Goal: Find specific page/section: Find specific page/section

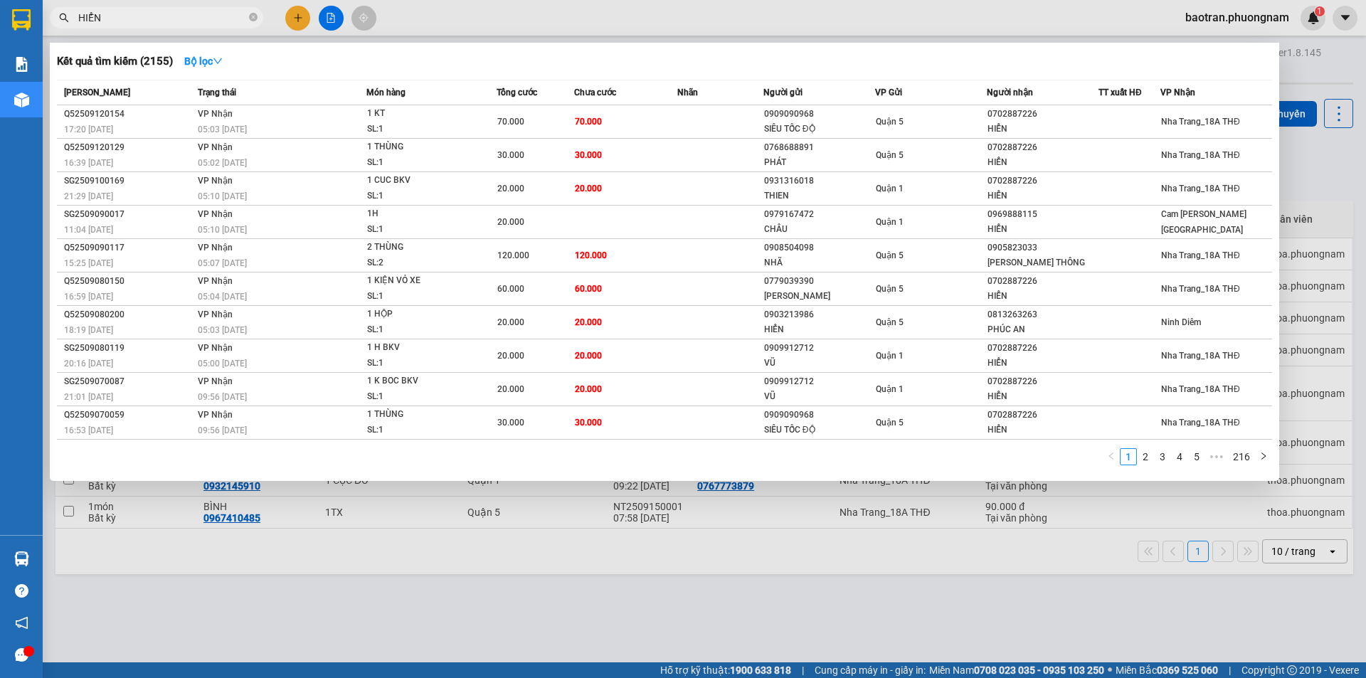
click at [161, 12] on input "HIỂN" at bounding box center [162, 18] width 168 height 16
click at [146, 15] on input "HIỂN" at bounding box center [162, 18] width 168 height 16
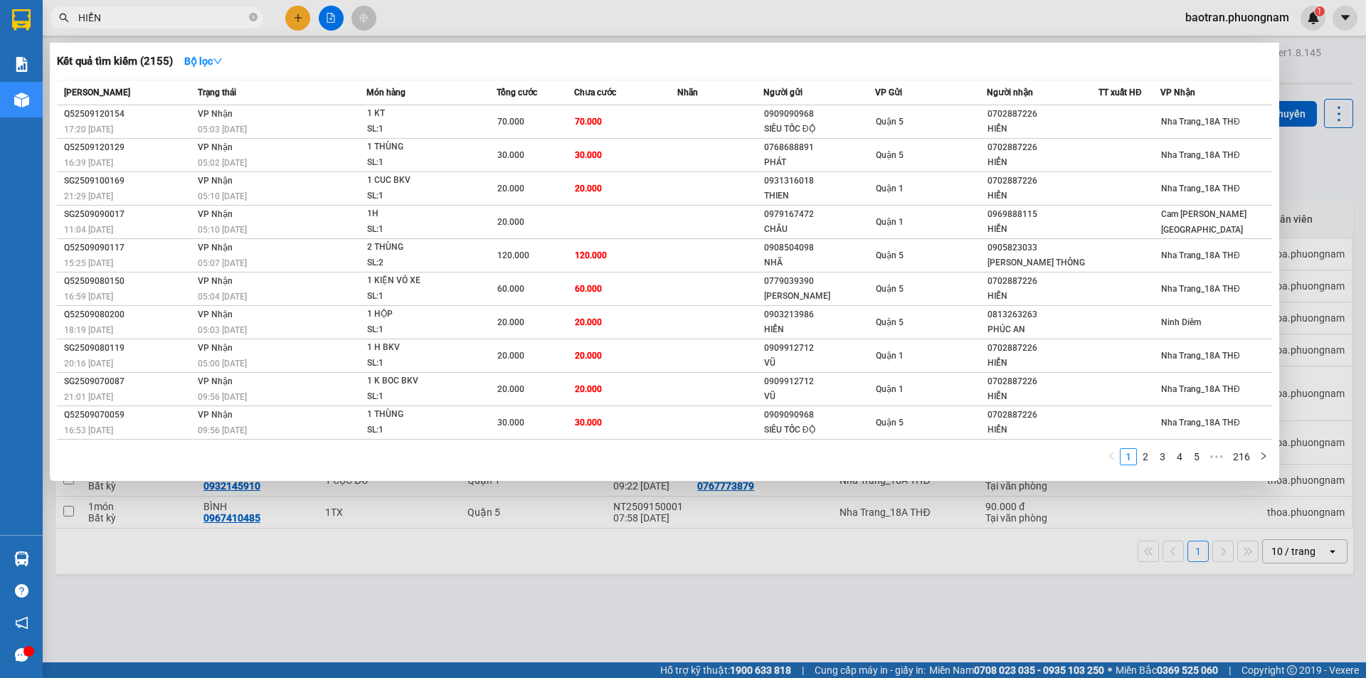
click at [146, 15] on input "HIỂN" at bounding box center [162, 18] width 168 height 16
click at [250, 19] on icon "close-circle" at bounding box center [253, 17] width 9 height 9
type input "408"
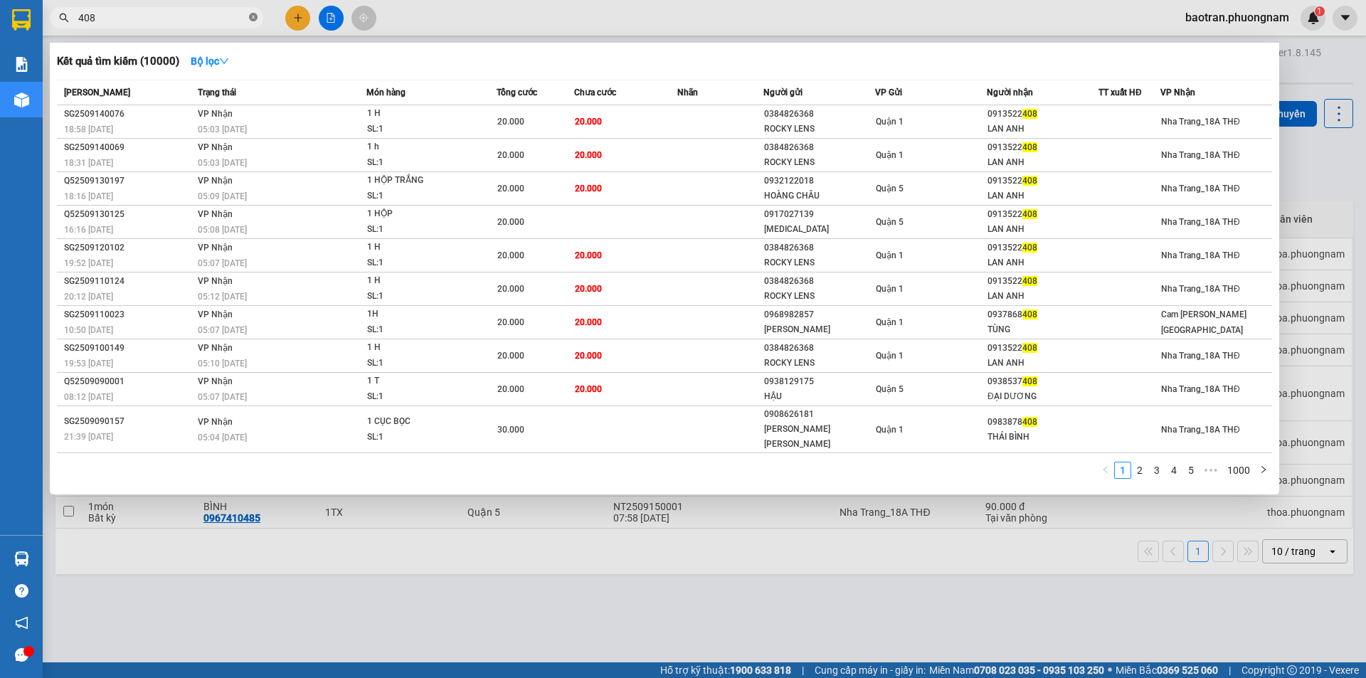
click at [249, 18] on icon "close-circle" at bounding box center [253, 17] width 9 height 9
